Goal: Communication & Community: Ask a question

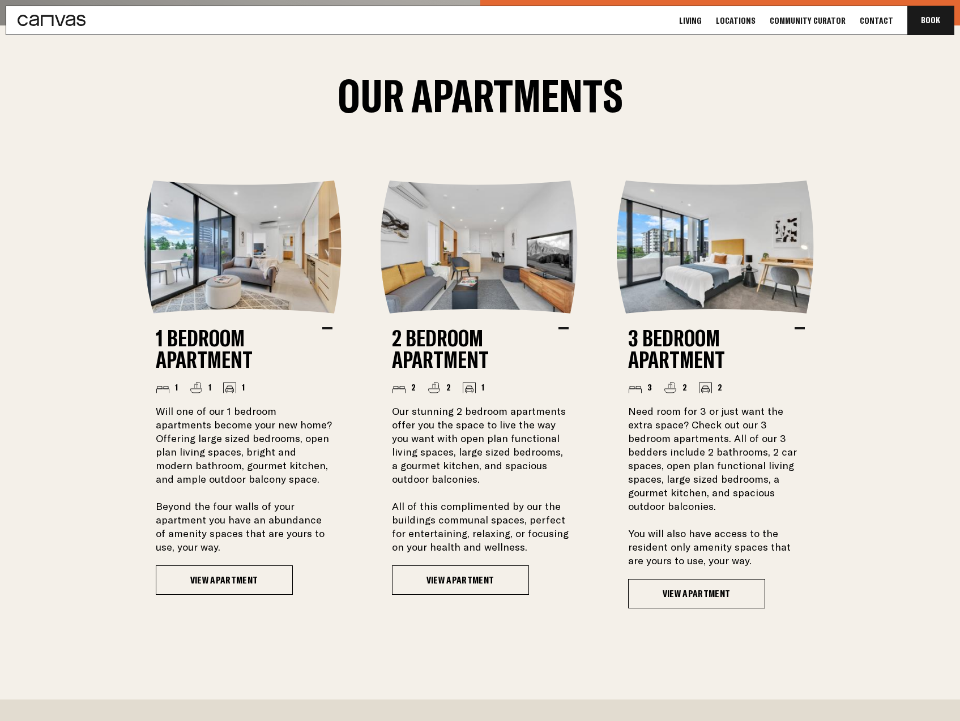
scroll to position [962, 0]
click at [225, 572] on link "View Apartment" at bounding box center [224, 579] width 137 height 29
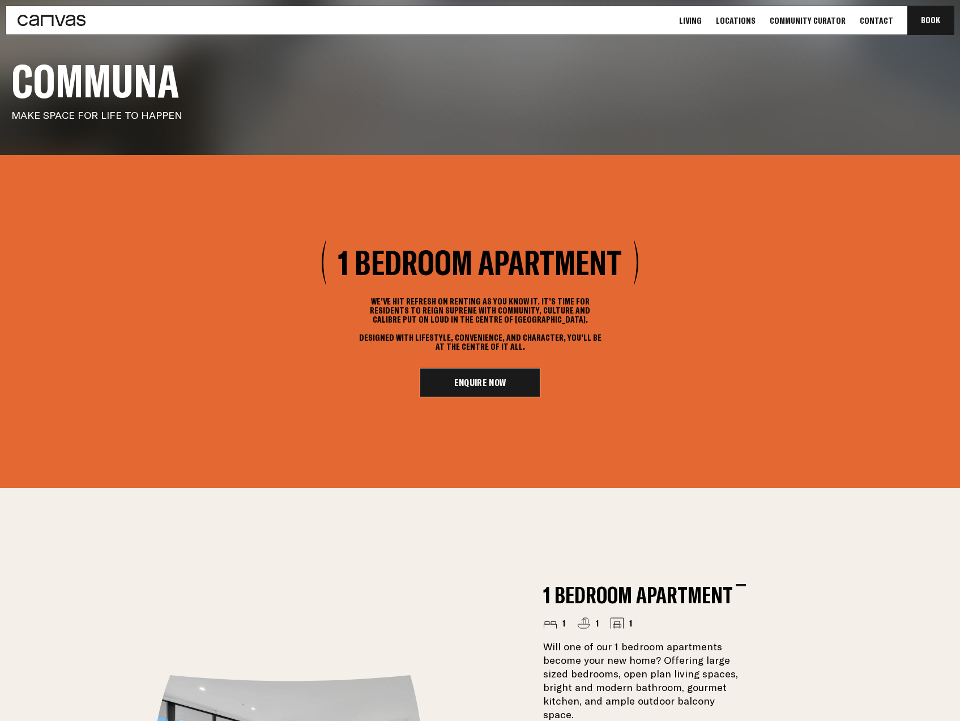
scroll to position [327, 0]
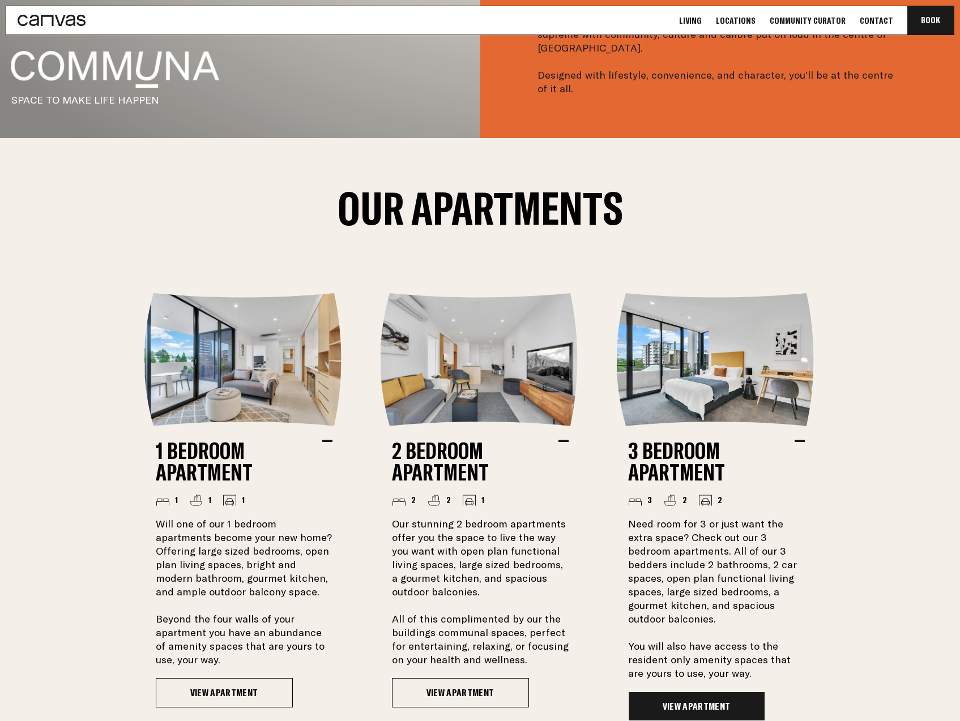
click at [680, 707] on link "View Apartment" at bounding box center [696, 706] width 137 height 29
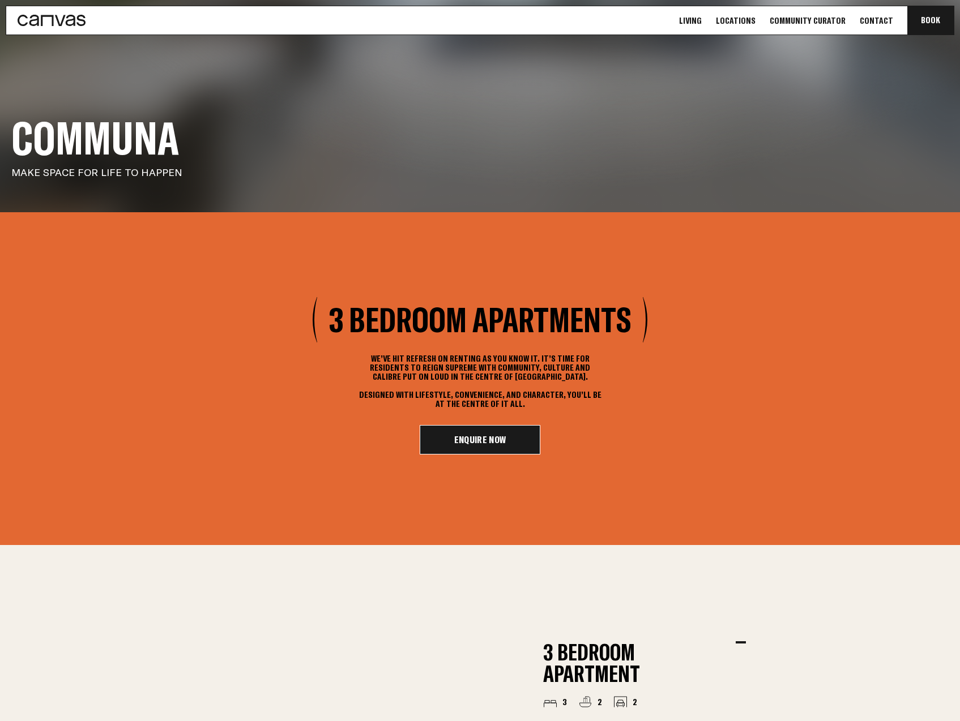
click at [459, 446] on link "Enquire Now" at bounding box center [479, 439] width 121 height 29
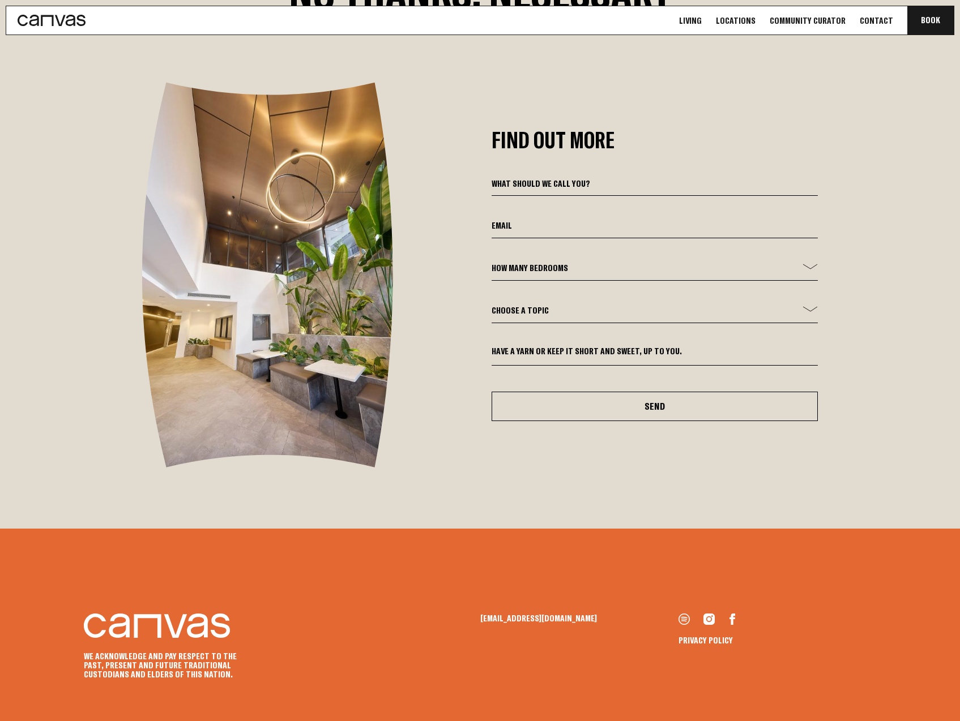
click at [551, 177] on input at bounding box center [654, 186] width 327 height 19
click at [575, 177] on input at bounding box center [654, 186] width 327 height 19
click at [578, 177] on input at bounding box center [654, 186] width 327 height 19
type input "[PERSON_NAME]"
type input "s"
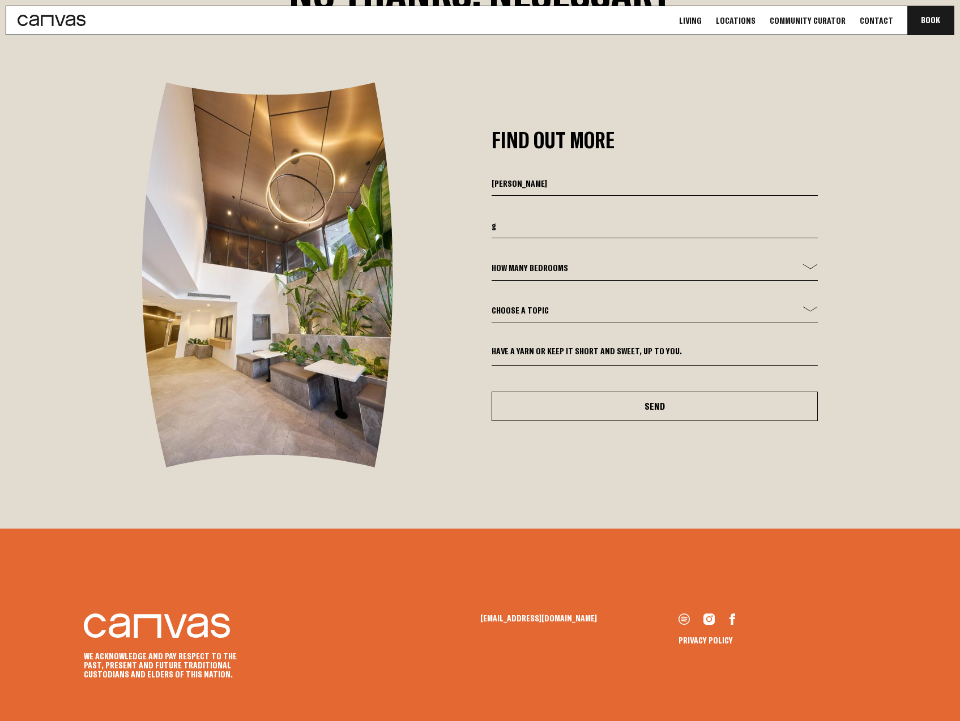
type input "[EMAIL_ADDRESS][DOMAIN_NAME]"
drag, startPoint x: 533, startPoint y: 244, endPoint x: 534, endPoint y: 256, distance: 11.9
click at [533, 262] on select "How many bedrooms - 1 Bed 2 Bed 3 Bed" at bounding box center [654, 271] width 327 height 19
select select "3 Bed"
click at [491, 262] on select "How many bedrooms - 1 Bed 2 Bed 3 Bed" at bounding box center [654, 271] width 327 height 19
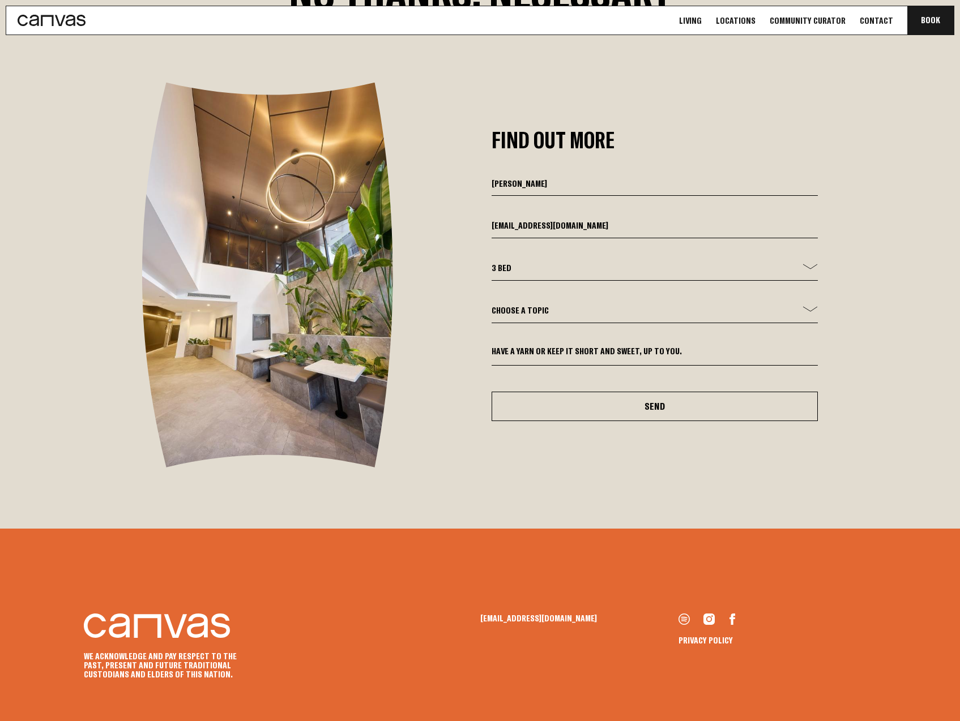
click at [503, 304] on select "Choose a topic General Enquiry Booking Enquiry Other" at bounding box center [654, 313] width 327 height 19
select select "General Enquiry"
click at [491, 304] on select "Choose a topic General Enquiry Booking Enquiry Other" at bounding box center [654, 313] width 327 height 19
click at [539, 346] on textarea at bounding box center [654, 356] width 327 height 20
click at [625, 346] on textarea at bounding box center [654, 356] width 327 height 20
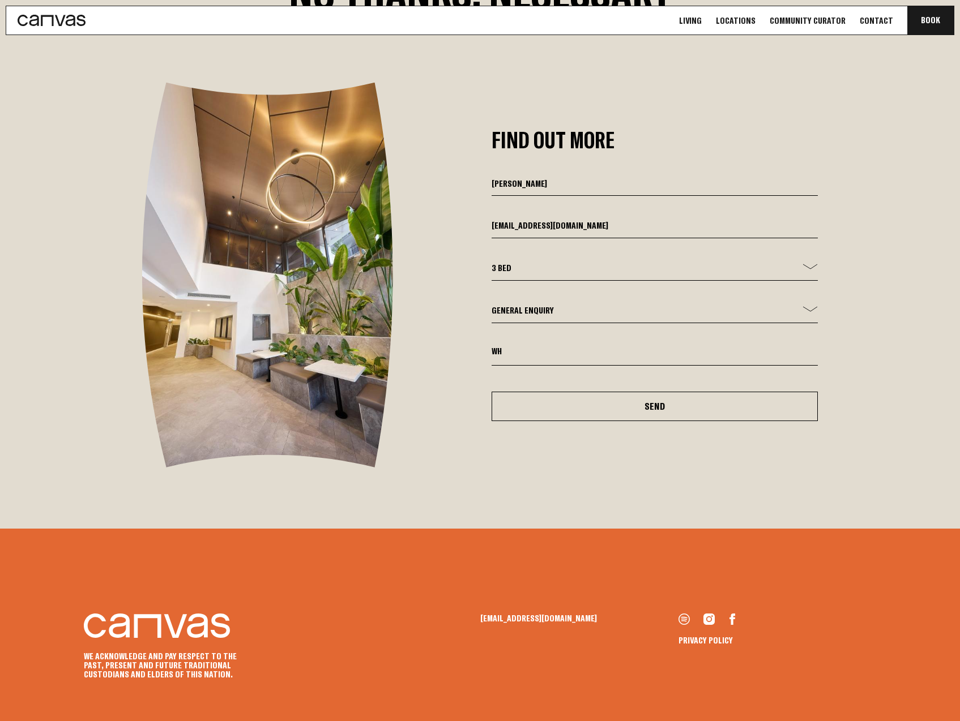
type textarea "W"
click at [613, 346] on textarea "Interested in a 3 bedroom rental" at bounding box center [654, 356] width 327 height 20
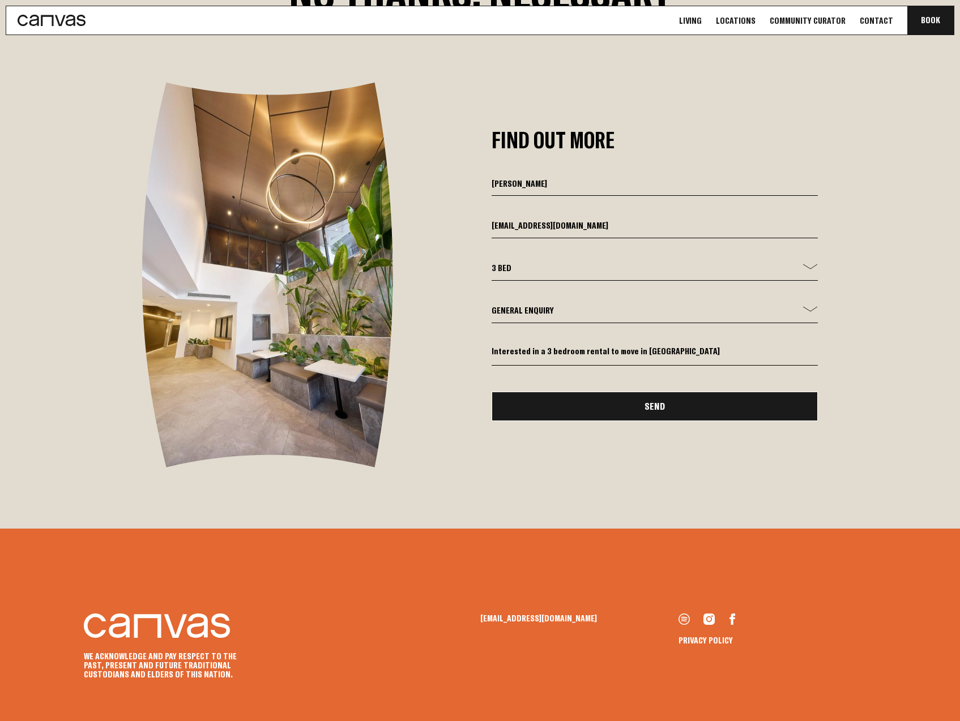
type textarea "Interested in a 3 bedroom rental to move in [GEOGRAPHIC_DATA]"
click at [635, 392] on button "Send" at bounding box center [654, 406] width 327 height 29
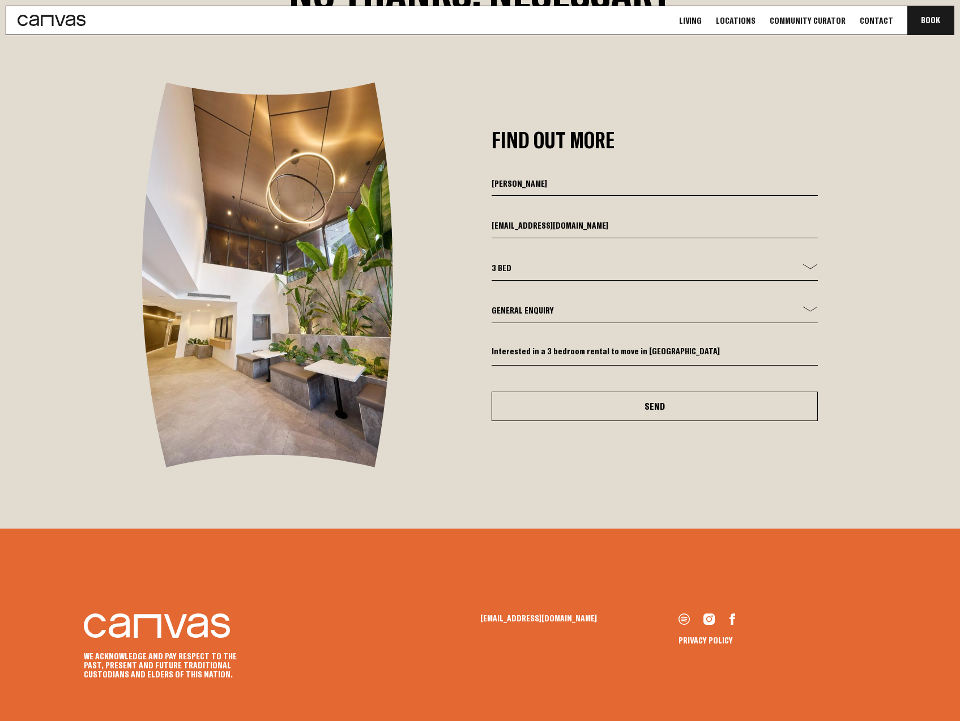
select select
click at [536, 186] on form "How many bedrooms Choose a topic General Enquiry Booking Enquiry Other Sent!" at bounding box center [654, 299] width 327 height 245
click at [529, 219] on input "email" at bounding box center [654, 228] width 327 height 19
type input "[EMAIL_ADDRESS][DOMAIN_NAME]"
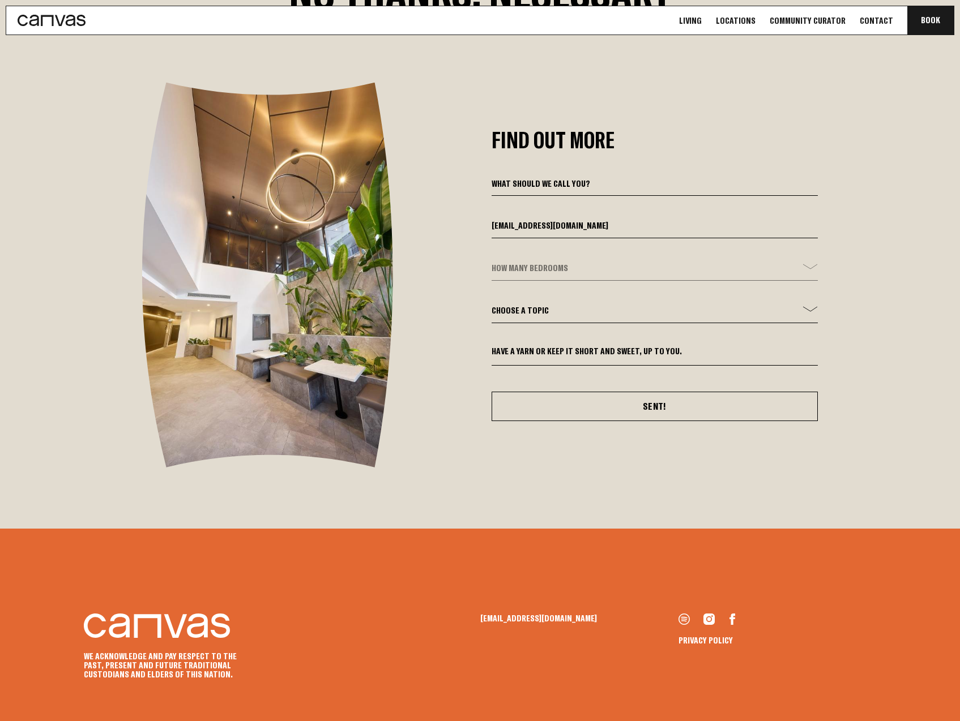
click at [538, 250] on form "[EMAIL_ADDRESS][DOMAIN_NAME] How many bedrooms Choose a topic General Enquiry B…" at bounding box center [654, 299] width 327 height 245
drag, startPoint x: 538, startPoint y: 250, endPoint x: 772, endPoint y: 251, distance: 233.8
click at [759, 250] on form "[EMAIL_ADDRESS][DOMAIN_NAME] How many bedrooms Choose a topic General Enquiry B…" at bounding box center [654, 299] width 327 height 245
drag, startPoint x: 806, startPoint y: 242, endPoint x: 797, endPoint y: 250, distance: 11.6
click at [806, 242] on form "[EMAIL_ADDRESS][DOMAIN_NAME] How many bedrooms Choose a topic General Enquiry B…" at bounding box center [654, 299] width 327 height 245
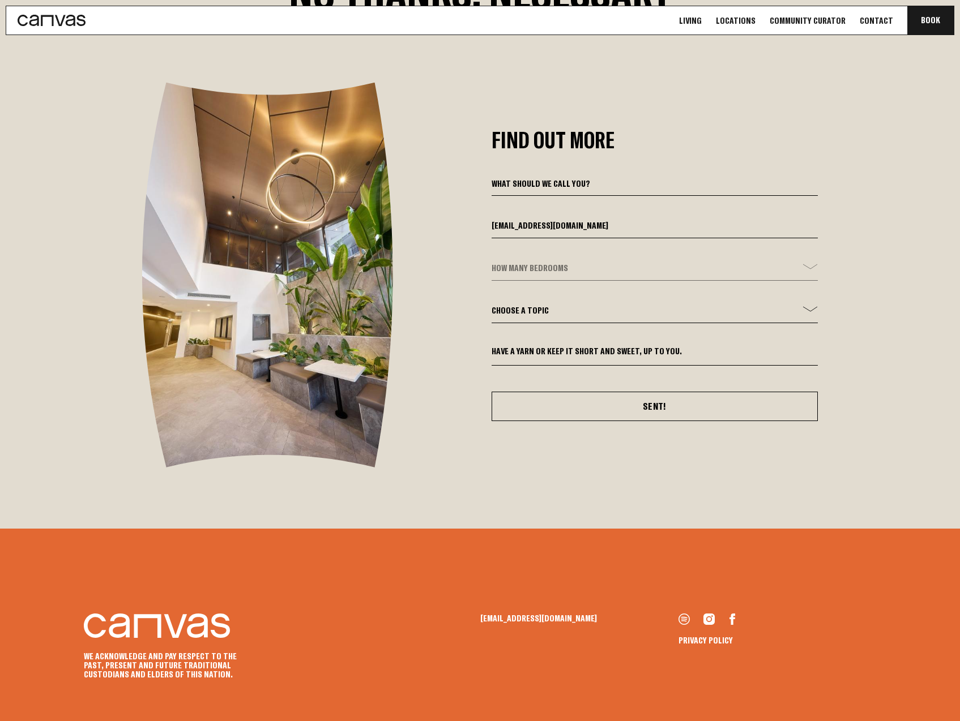
click at [683, 303] on label "Choose a topic General Enquiry Booking Enquiry Other" at bounding box center [654, 313] width 327 height 20
click at [683, 304] on select "Choose a topic General Enquiry Booking Enquiry Other" at bounding box center [654, 313] width 327 height 19
drag, startPoint x: 632, startPoint y: 290, endPoint x: 572, endPoint y: 286, distance: 60.1
click at [632, 304] on select "Choose a topic General Enquiry Booking Enquiry Other" at bounding box center [654, 313] width 327 height 19
click at [461, 285] on div "Find Out More [EMAIL_ADDRESS][DOMAIN_NAME] How many bedrooms Choose a topic Gen…" at bounding box center [480, 275] width 838 height 385
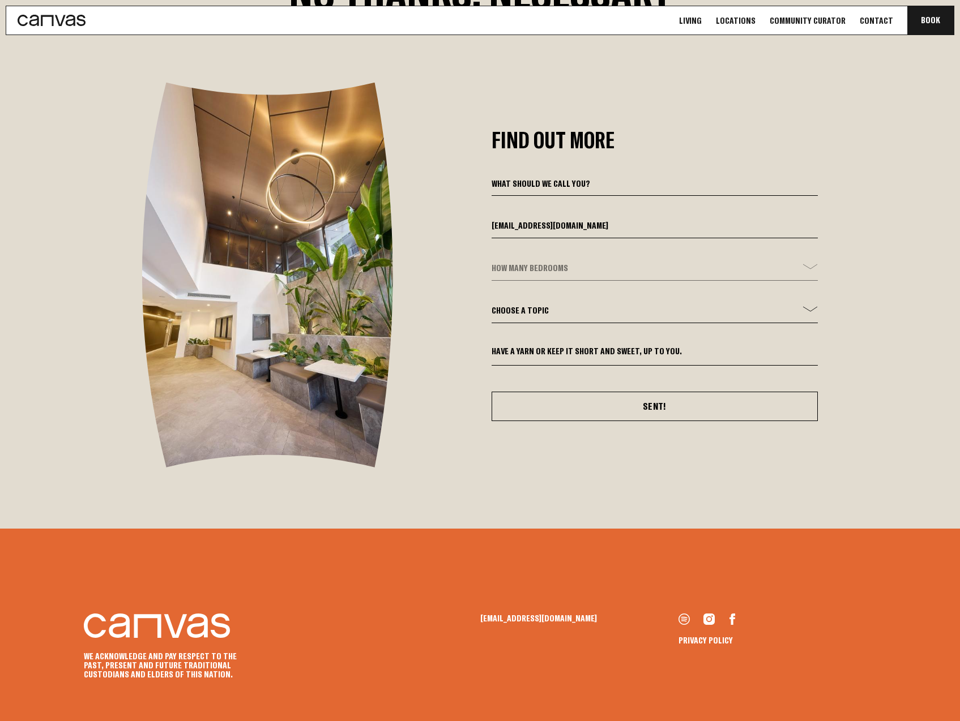
click at [522, 251] on form "[EMAIL_ADDRESS][DOMAIN_NAME] How many bedrooms Choose a topic General Enquiry B…" at bounding box center [654, 299] width 327 height 245
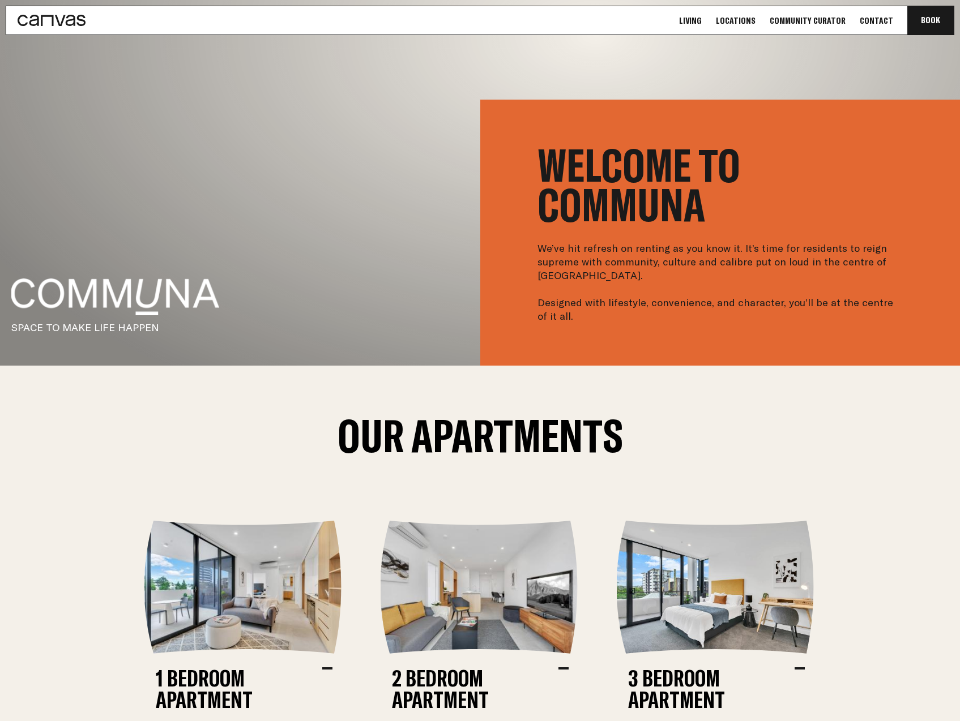
scroll to position [569, 0]
